Goal: Find contact information: Find contact information

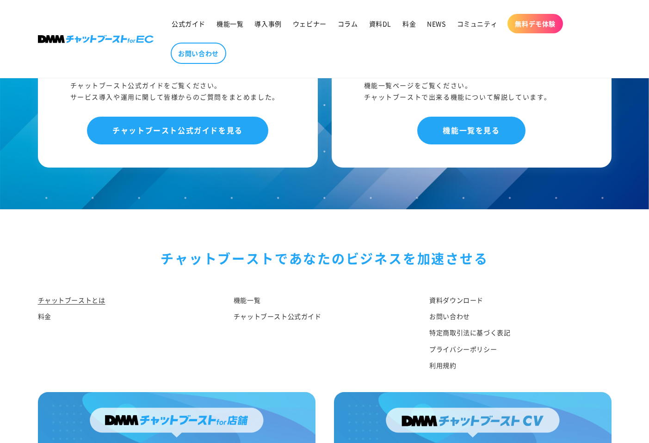
scroll to position [4793, 0]
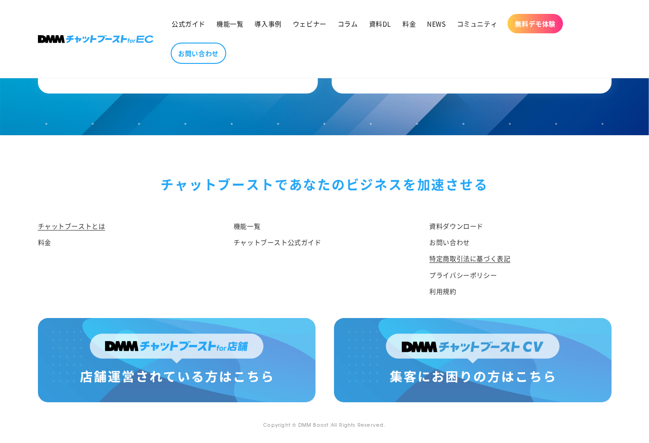
click at [444, 262] on link "特定商取引法に基づく表記" at bounding box center [470, 258] width 81 height 16
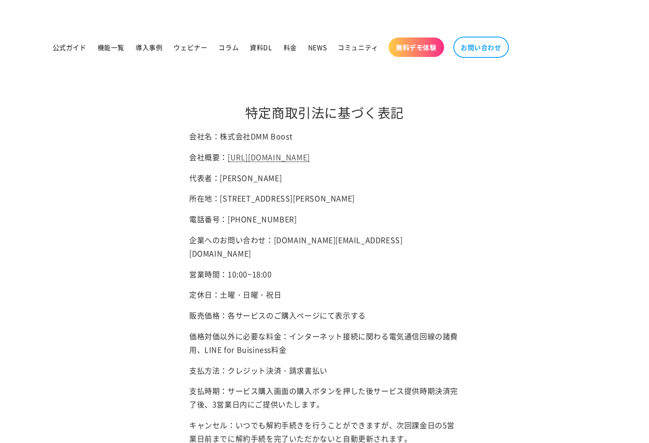
scroll to position [12, 0]
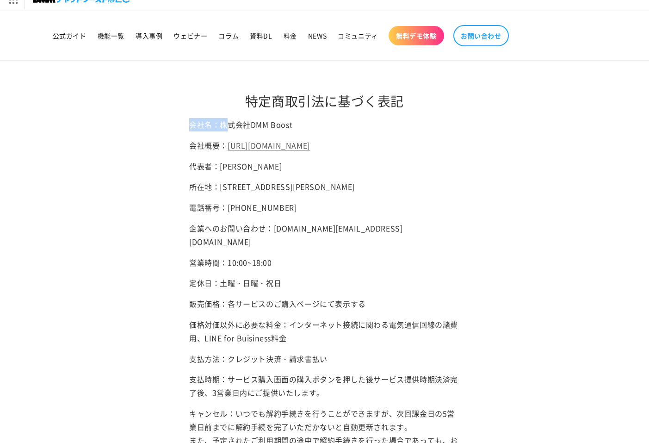
drag, startPoint x: 226, startPoint y: 126, endPoint x: 320, endPoint y: 116, distance: 95.0
click at [320, 116] on div "特定商取引法に基づく表記 会社名：株式会社DMM Boost 会社概要： [URL][DOMAIN_NAME] 代表者：[PERSON_NAME] 所在地：[…" at bounding box center [324, 300] width 271 height 478
drag, startPoint x: 296, startPoint y: 123, endPoint x: 233, endPoint y: 123, distance: 62.5
click at [233, 123] on p "会社名：株式会社DMM Boost" at bounding box center [324, 124] width 271 height 13
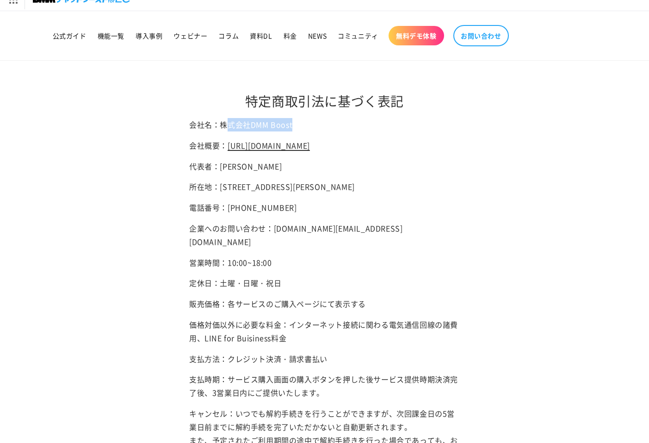
click at [291, 148] on link "https://hassyadai.notion.site/hassyadai/DMM-Boost-Inc-4c892540b7ef49d581e0935ed…" at bounding box center [269, 145] width 82 height 11
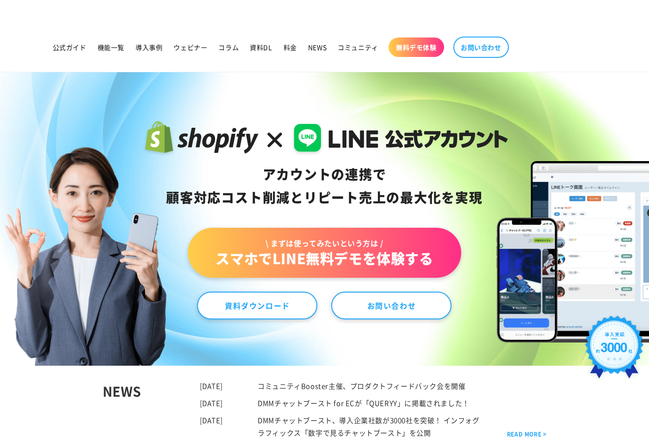
scroll to position [4262, 0]
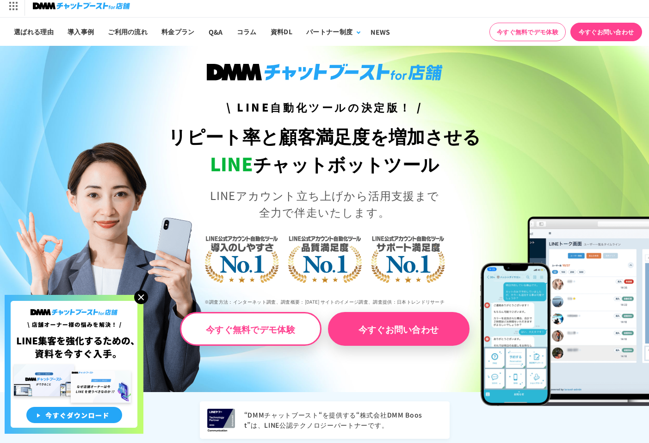
scroll to position [6, 0]
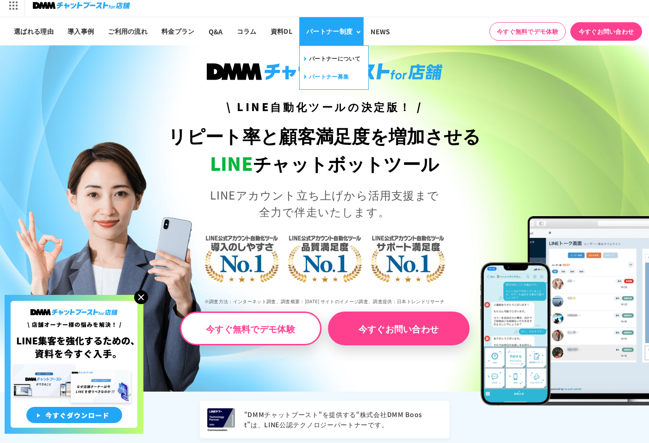
click at [335, 72] on link "パートナー募集" at bounding box center [325, 76] width 47 height 14
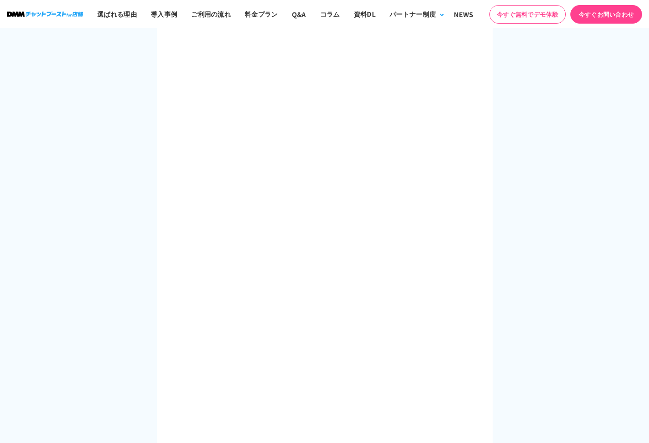
scroll to position [1303, 0]
click at [521, 145] on div "お問い合わせ お問い合わせ・面接のお申し込みは 下記フォームからお願いします。" at bounding box center [324, 236] width 555 height 572
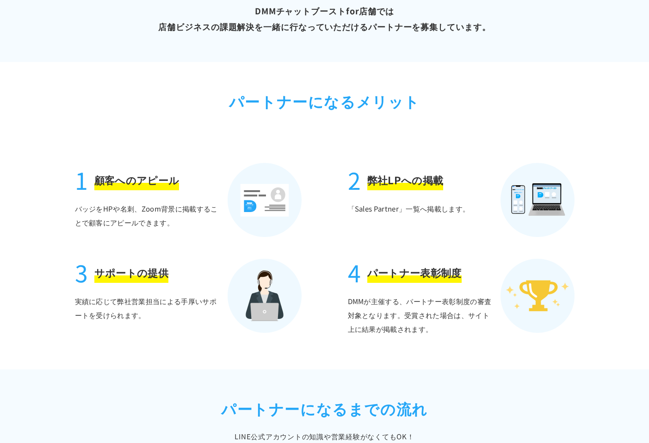
scroll to position [0, 0]
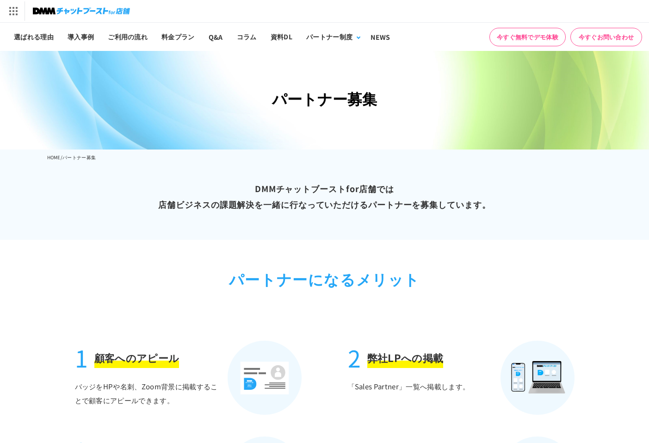
click at [618, 37] on link "今すぐお問い合わせ" at bounding box center [607, 37] width 72 height 19
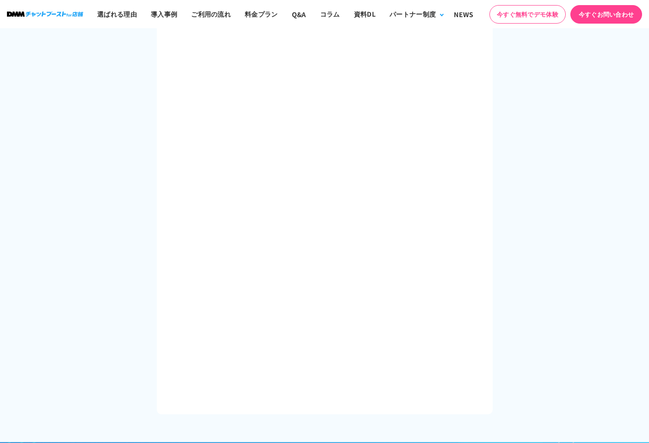
scroll to position [403, 0]
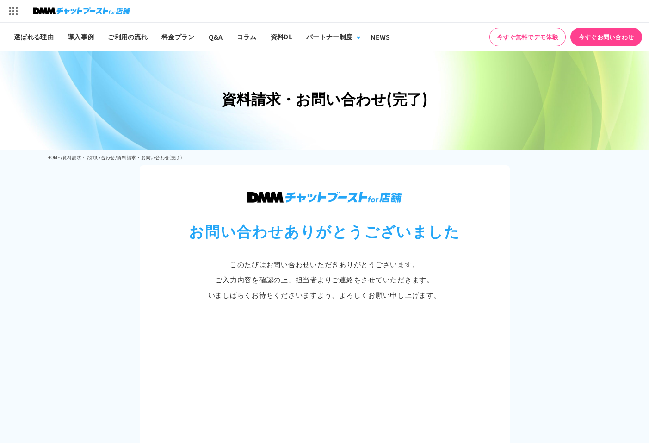
click at [37, 14] on img at bounding box center [81, 11] width 97 height 13
